Goal: Task Accomplishment & Management: Use online tool/utility

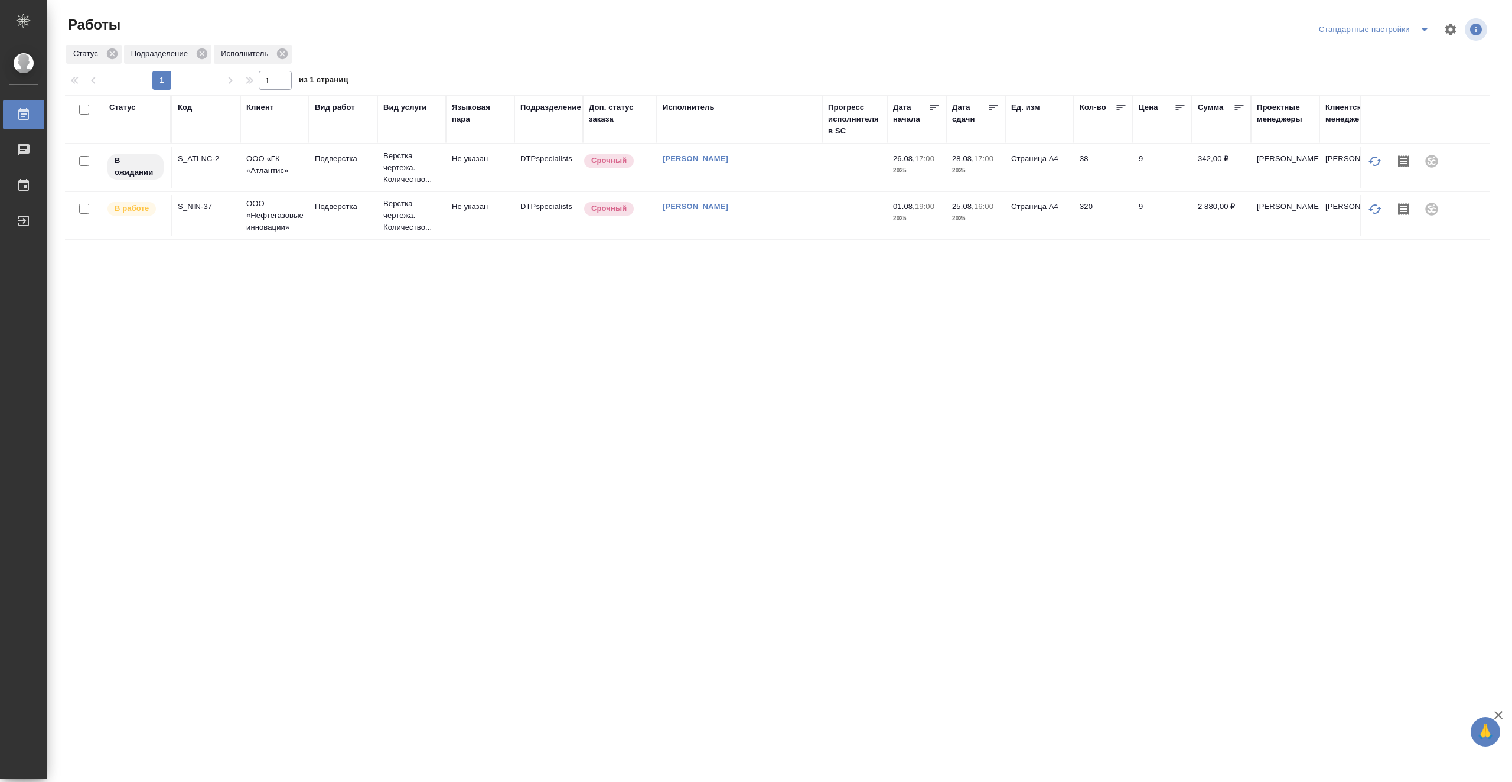
click at [838, 188] on td at bounding box center [854, 167] width 65 height 41
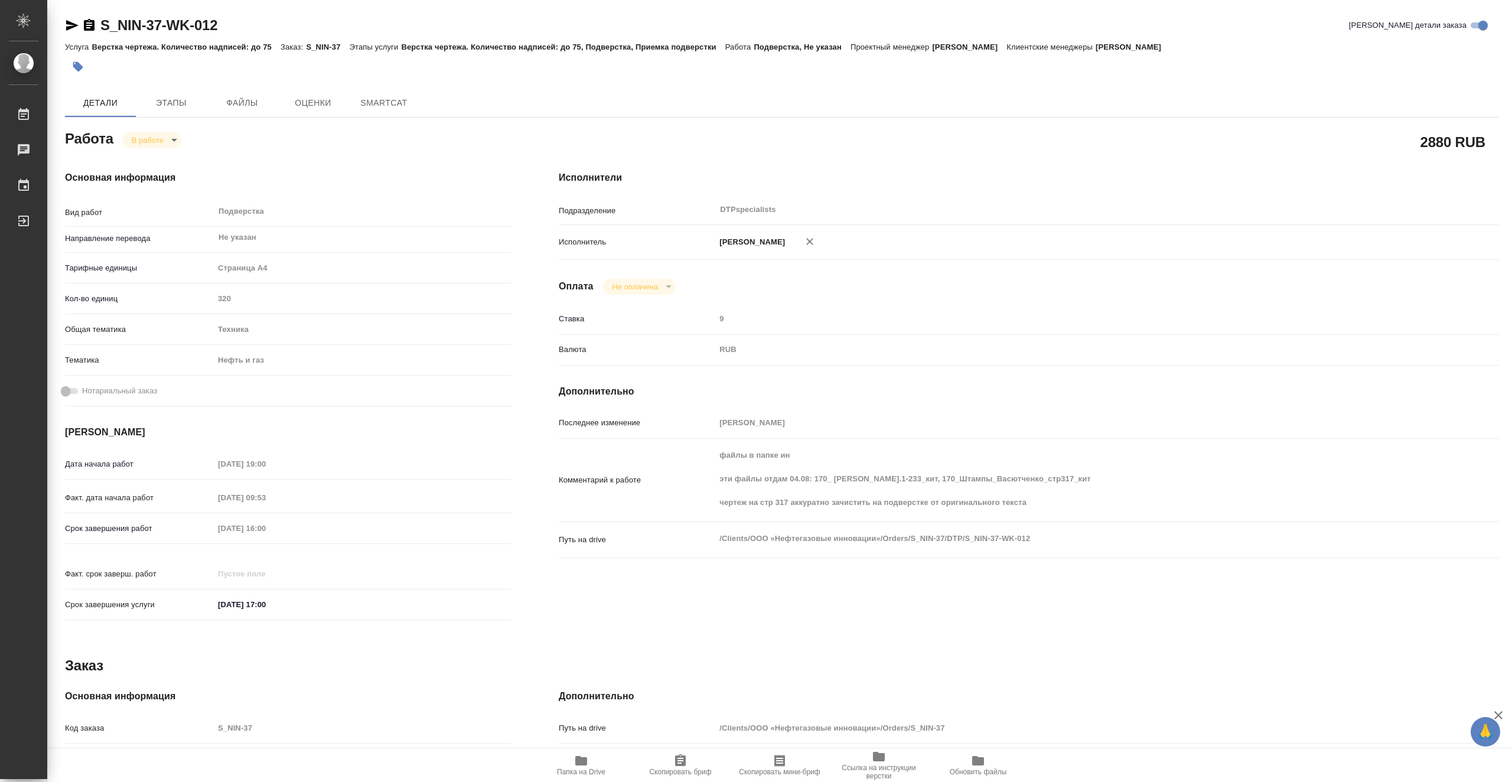
type textarea "x"
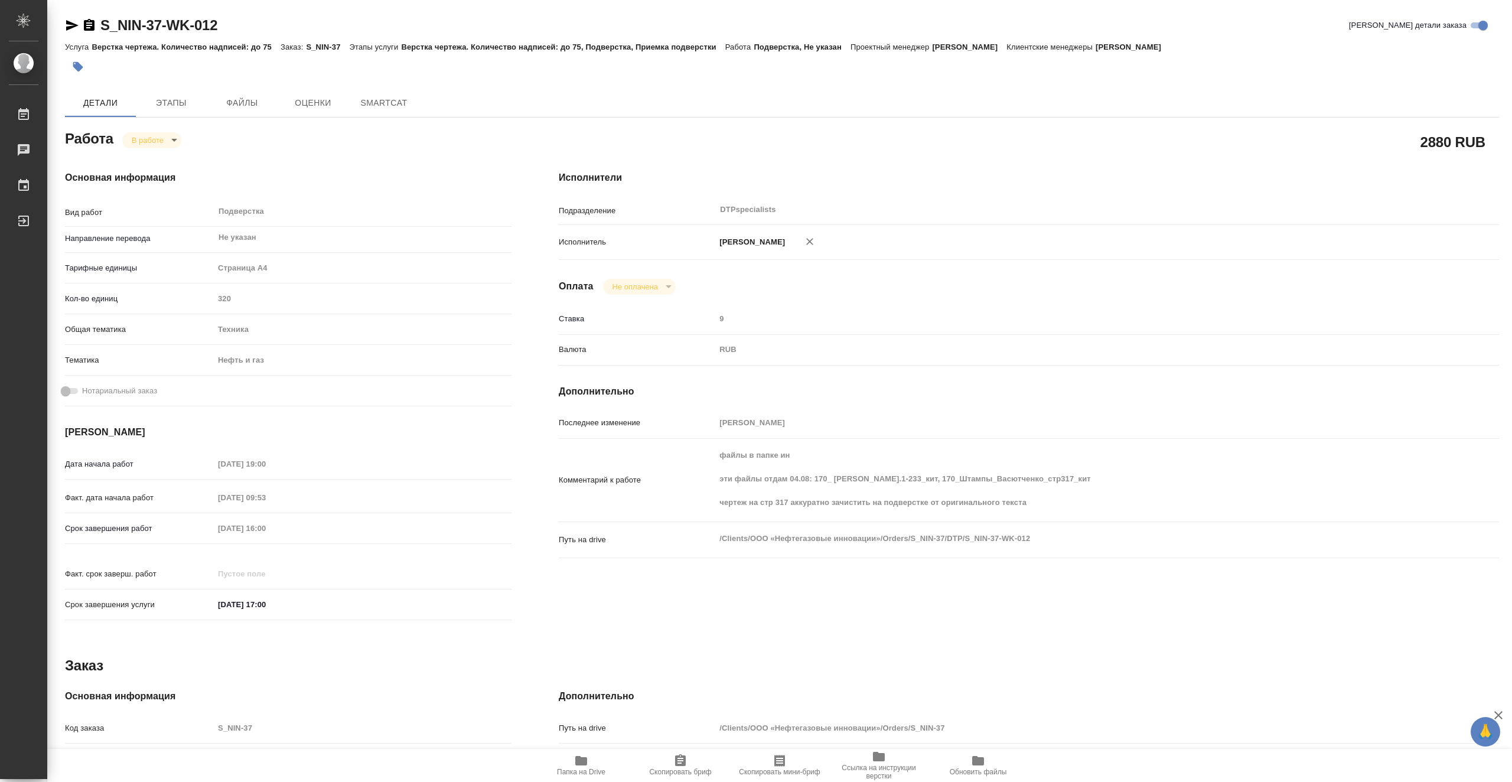
type textarea "x"
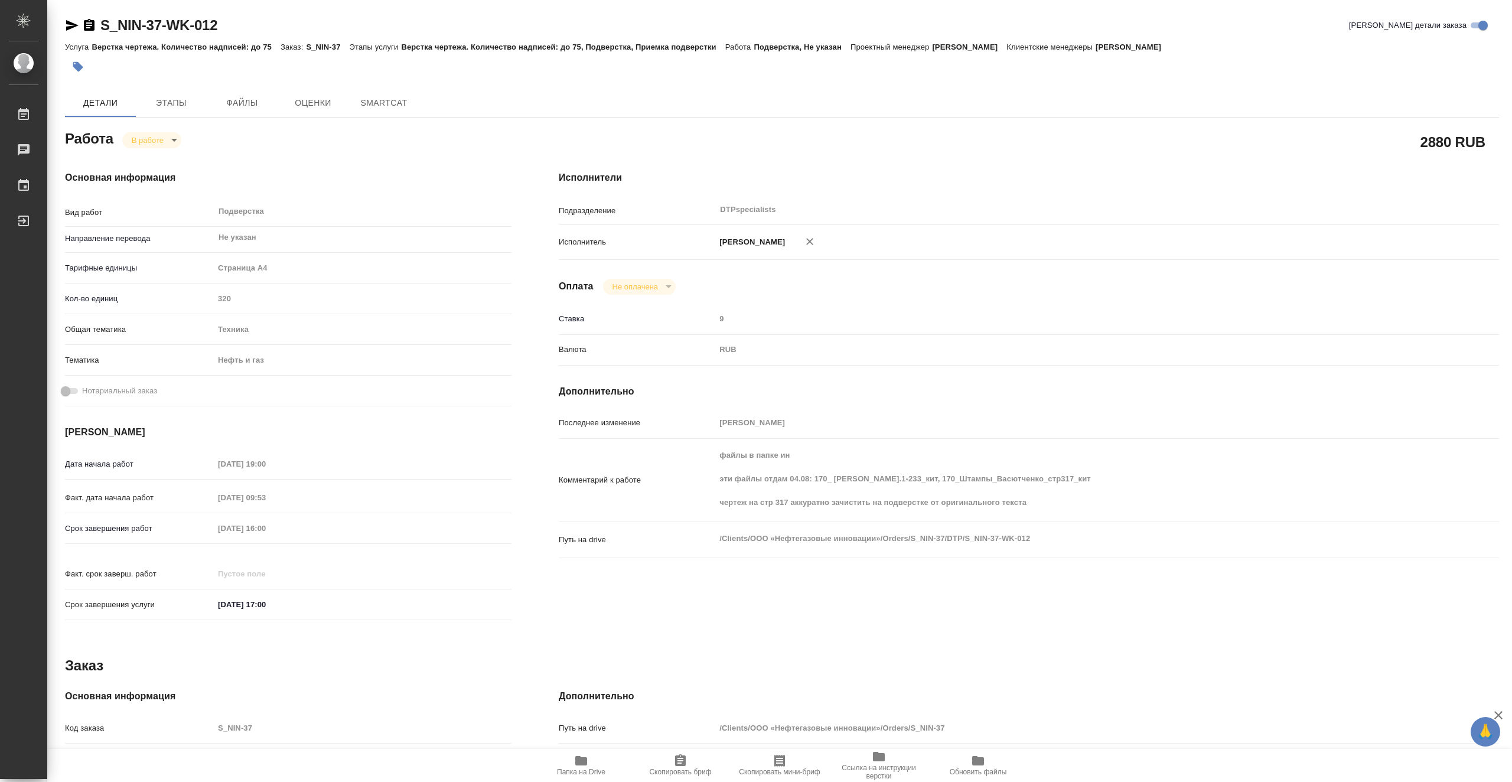
type textarea "x"
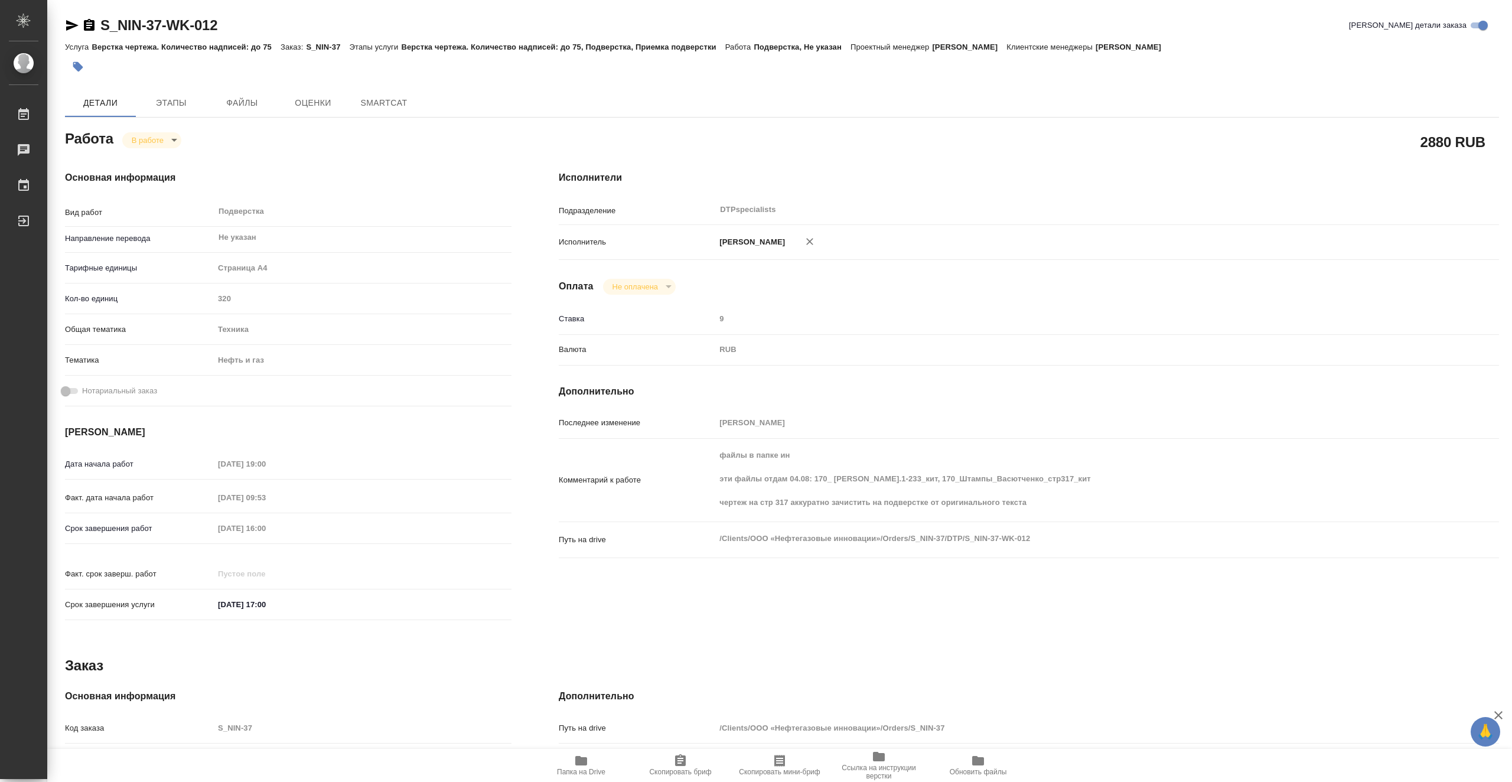
type textarea "x"
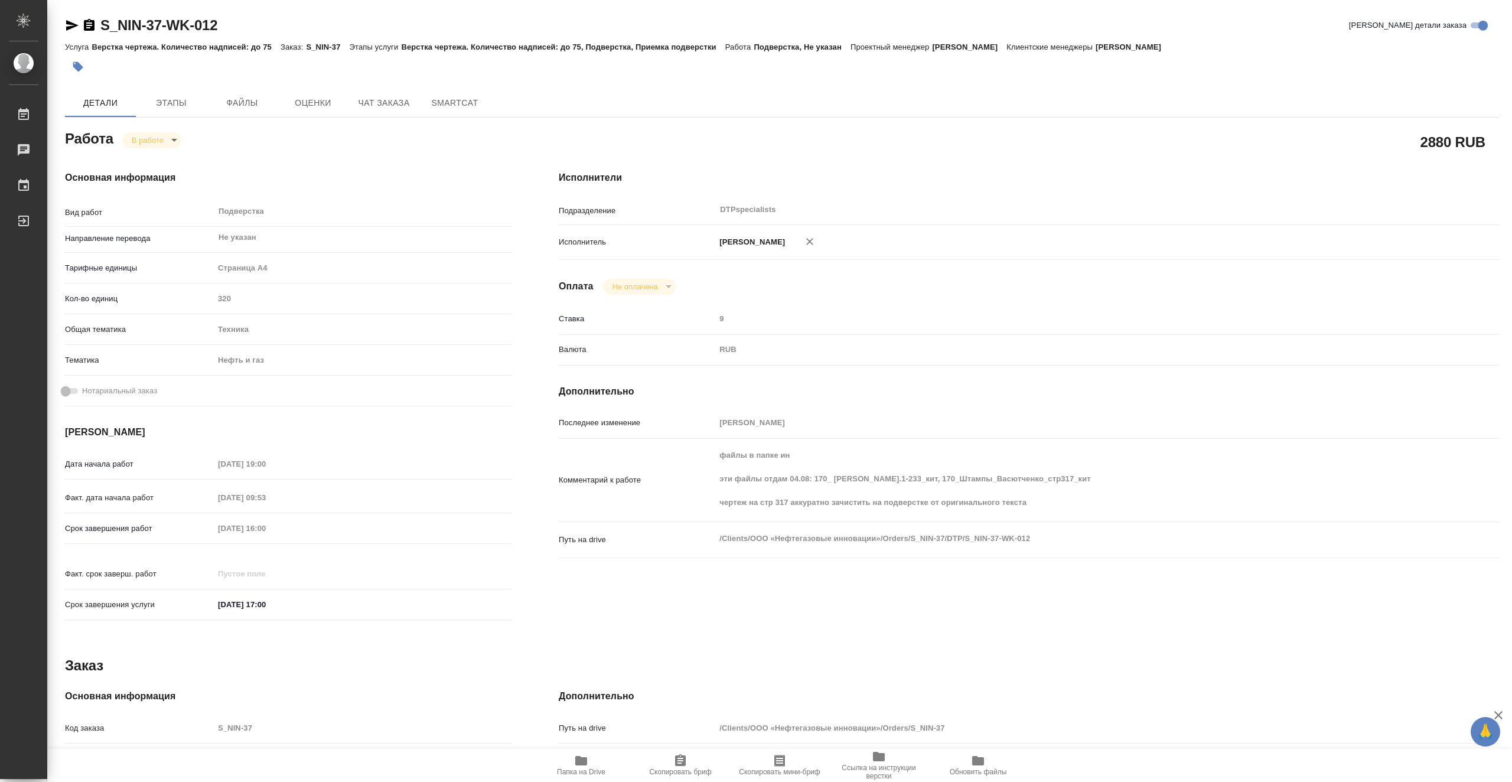
type textarea "x"
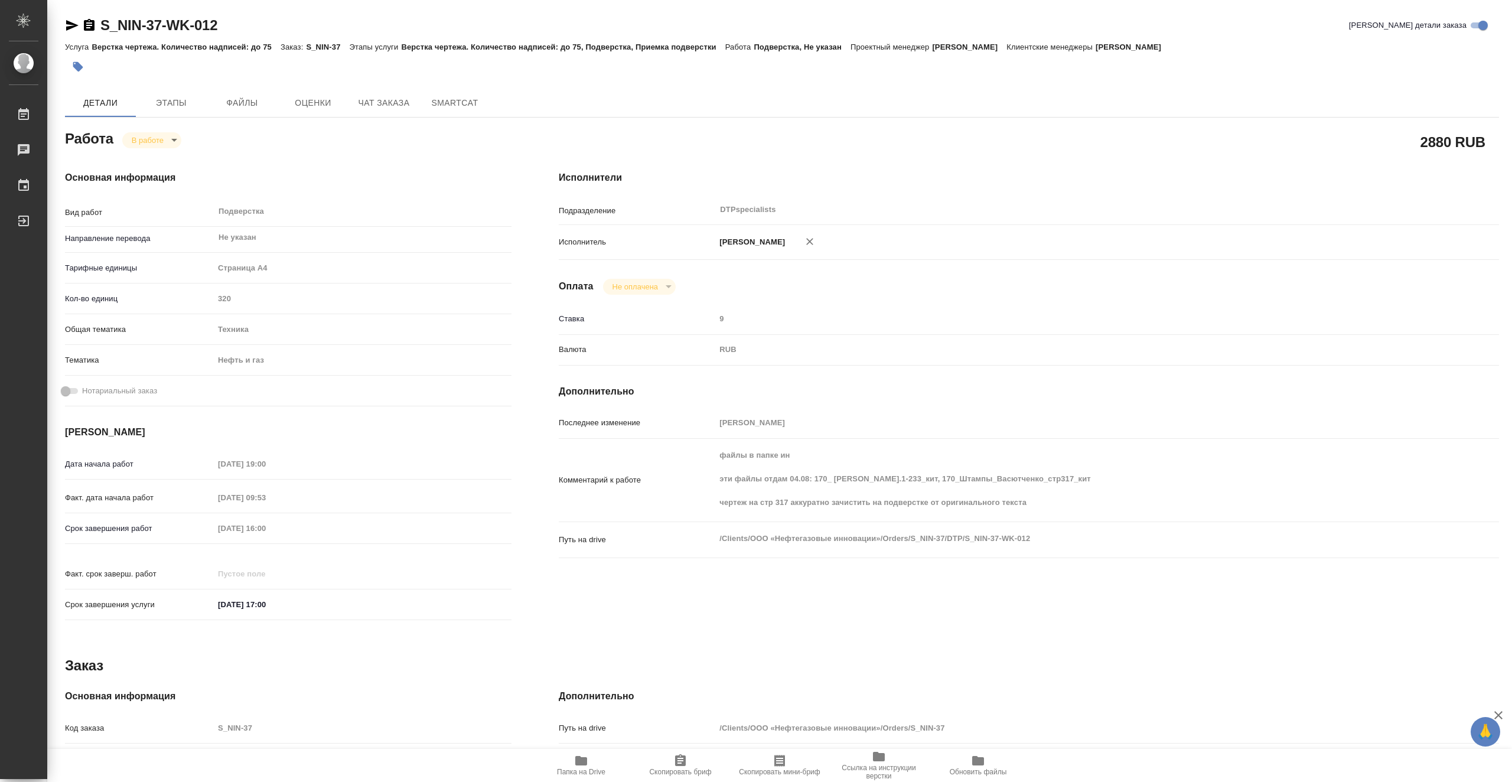
type textarea "x"
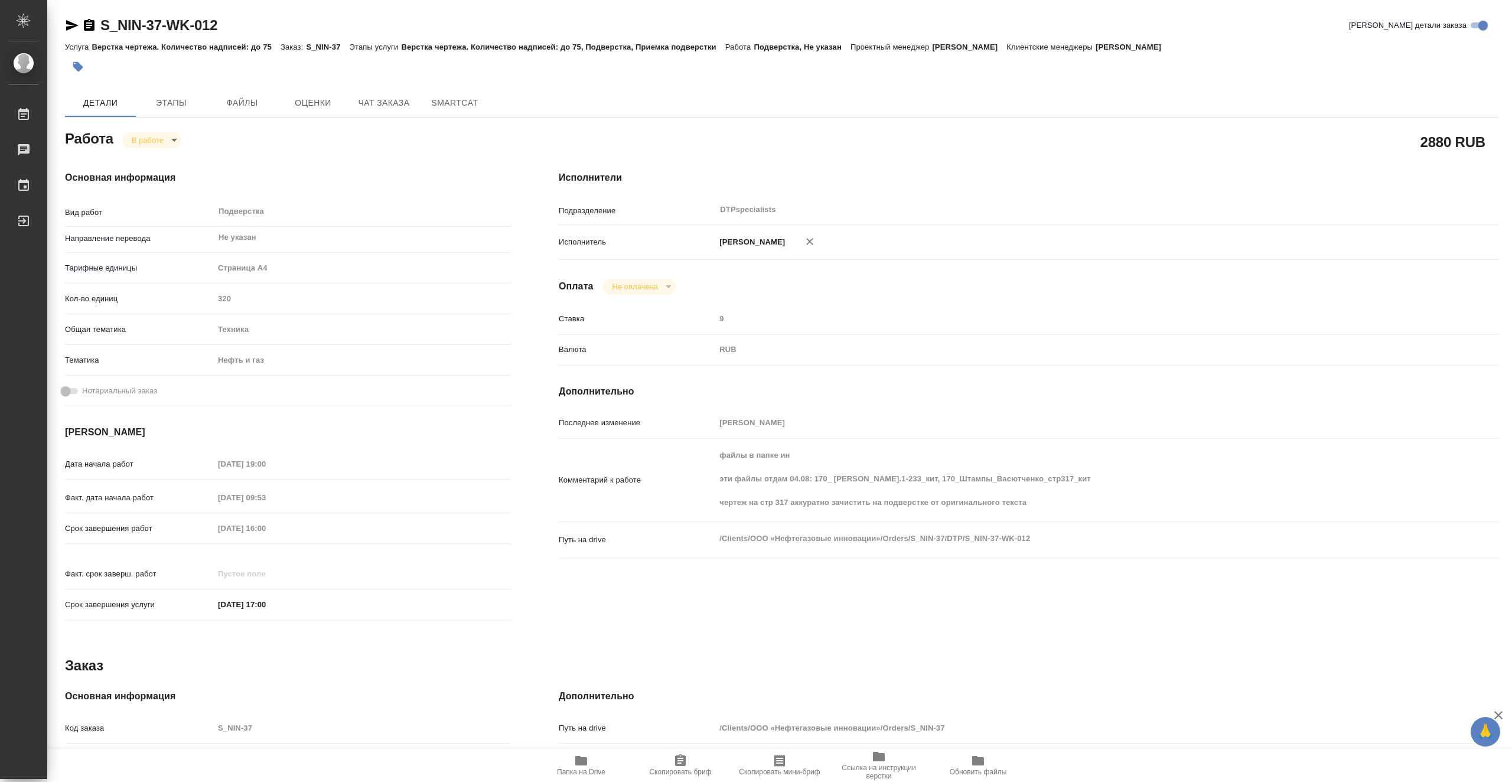
click at [595, 770] on span "Папка на Drive" at bounding box center [581, 772] width 48 height 8
drag, startPoint x: 229, startPoint y: 24, endPoint x: 104, endPoint y: 23, distance: 124.6
click at [104, 23] on div "S_NIN-37-WK-012 [PERSON_NAME] детали заказа" at bounding box center [782, 25] width 1434 height 19
copy link "S_NIN-37-WK-012"
type textarea "x"
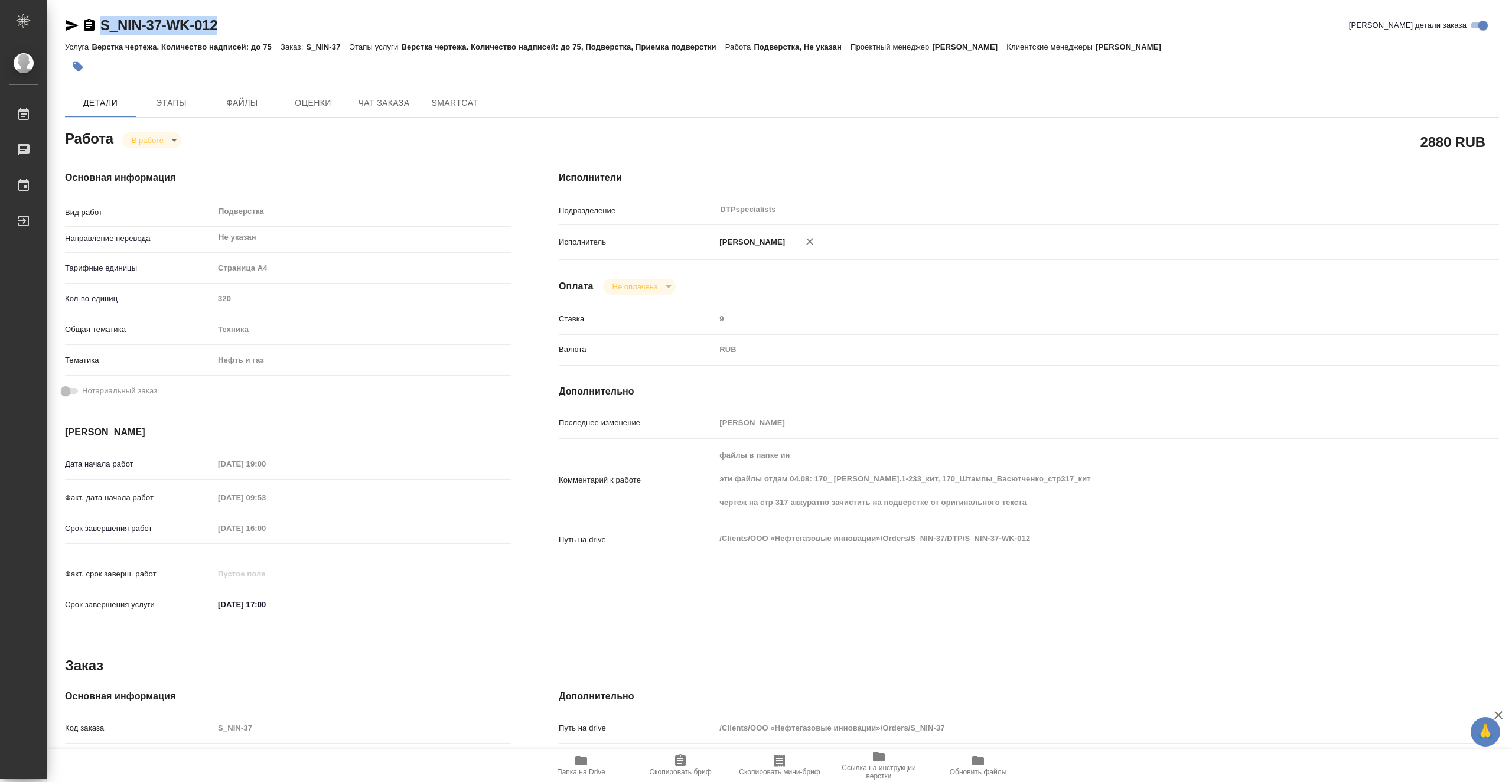
type textarea "x"
